Goal: Check status: Check status

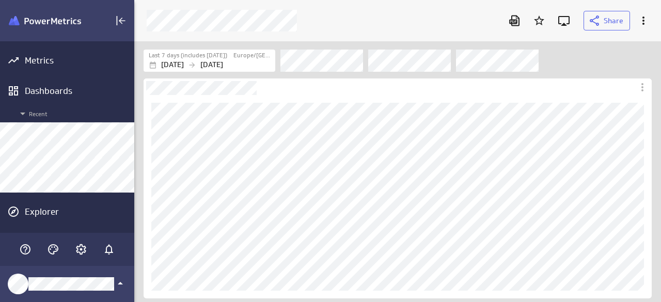
scroll to position [318, 542]
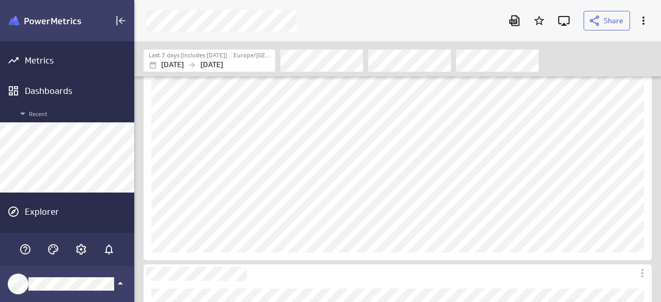
scroll to position [52, 0]
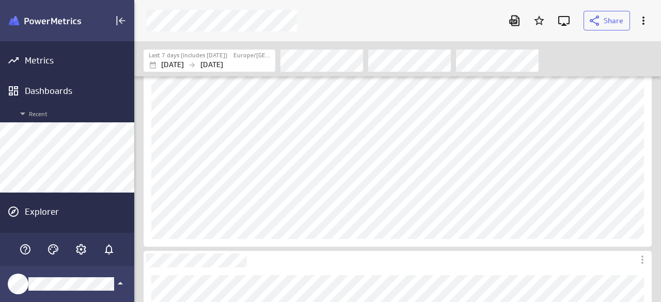
click at [598, 51] on div "Filters" at bounding box center [465, 60] width 371 height 23
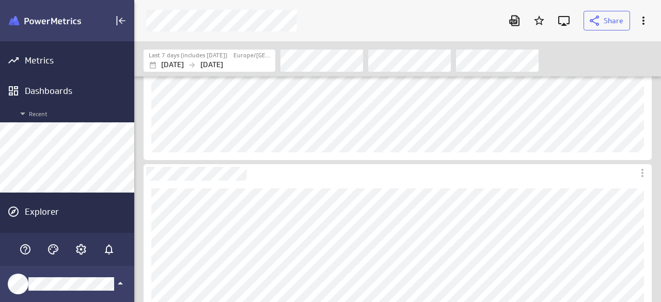
scroll to position [155, 0]
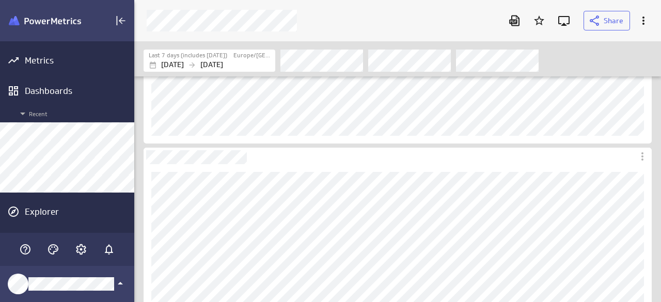
click at [628, 51] on div "Filters" at bounding box center [465, 60] width 371 height 23
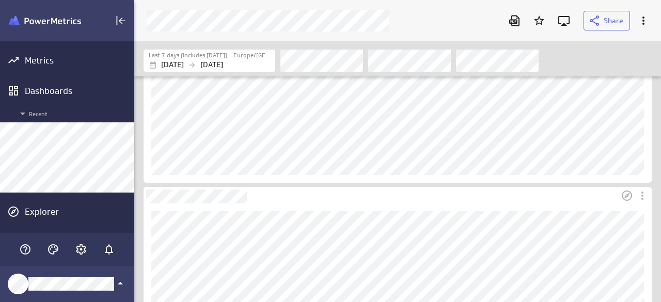
scroll to position [52, 0]
